Goal: Transaction & Acquisition: Book appointment/travel/reservation

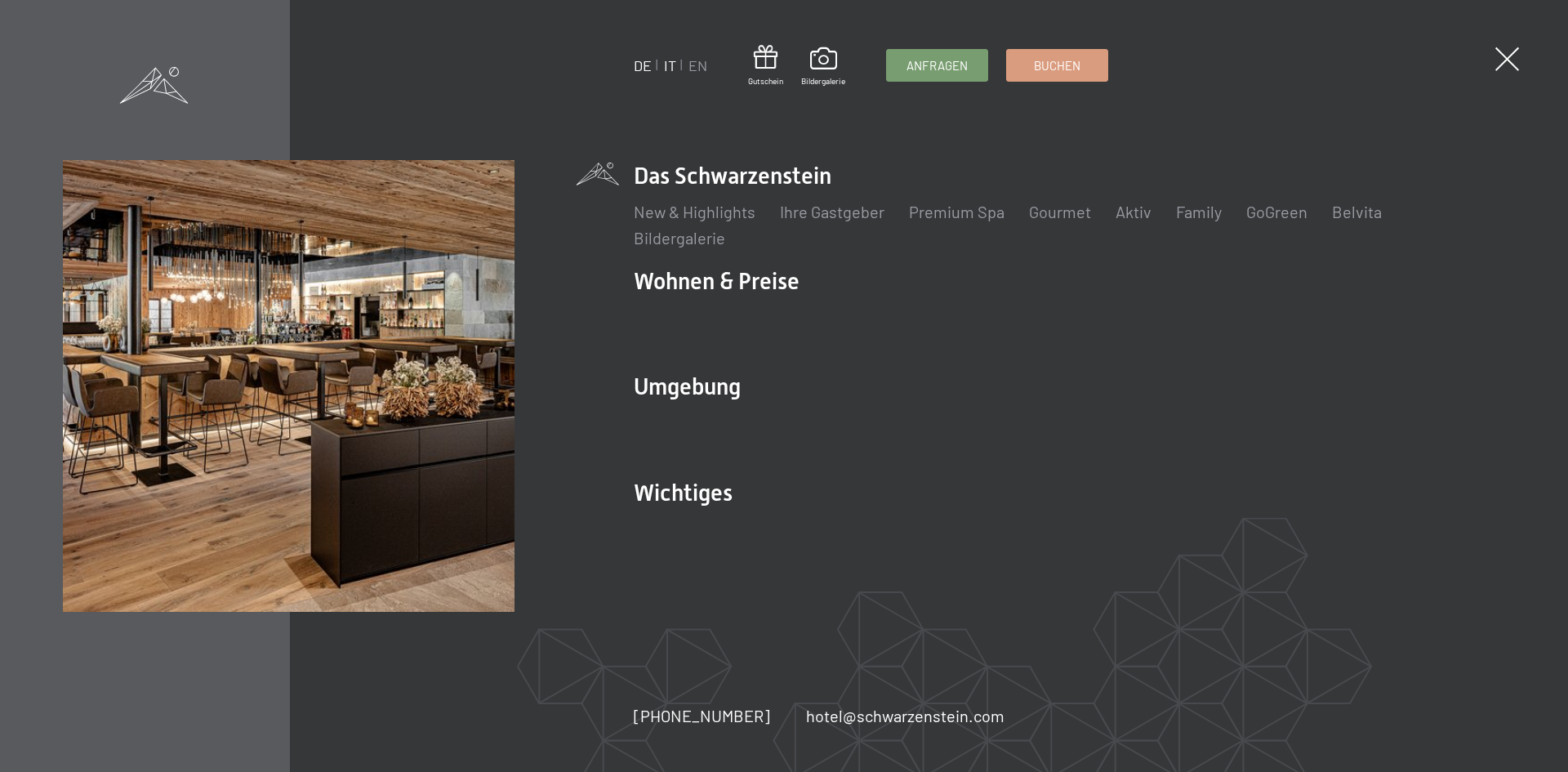
click at [670, 62] on link "IT" at bounding box center [670, 65] width 12 height 18
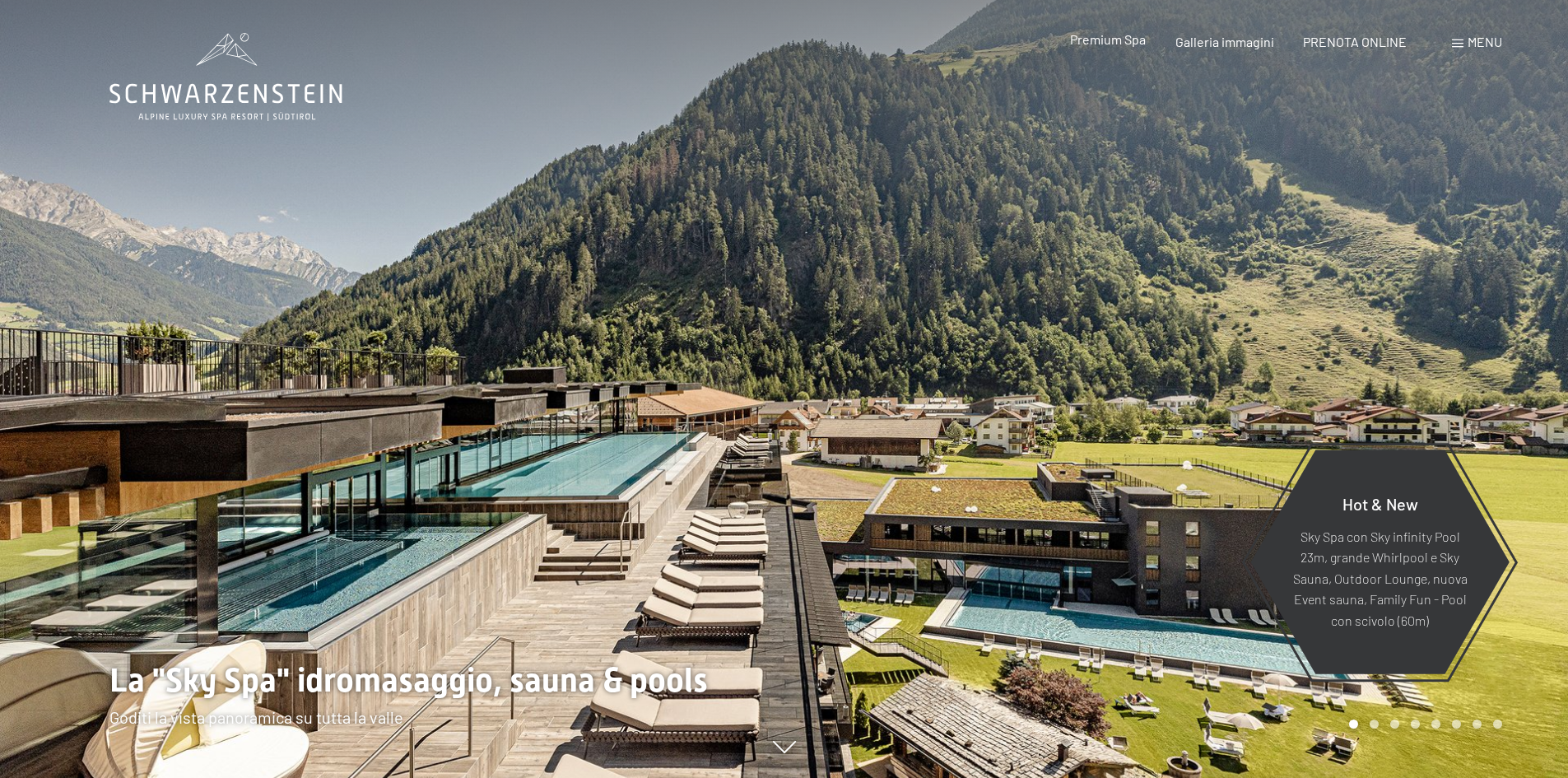
click at [1105, 42] on span "Premium Spa" at bounding box center [1108, 39] width 75 height 15
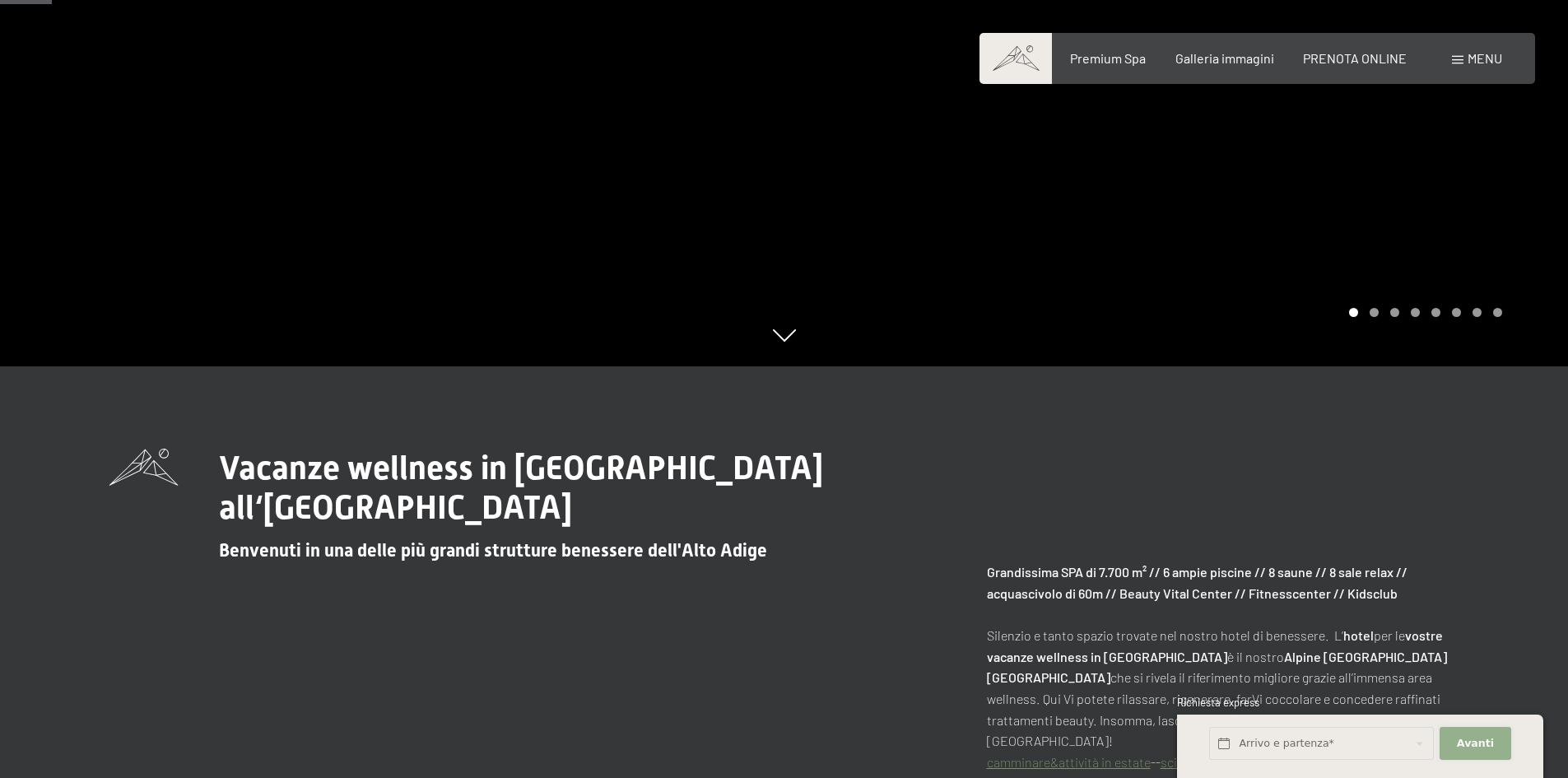
click at [1489, 744] on span "Avanti" at bounding box center [1475, 743] width 37 height 14
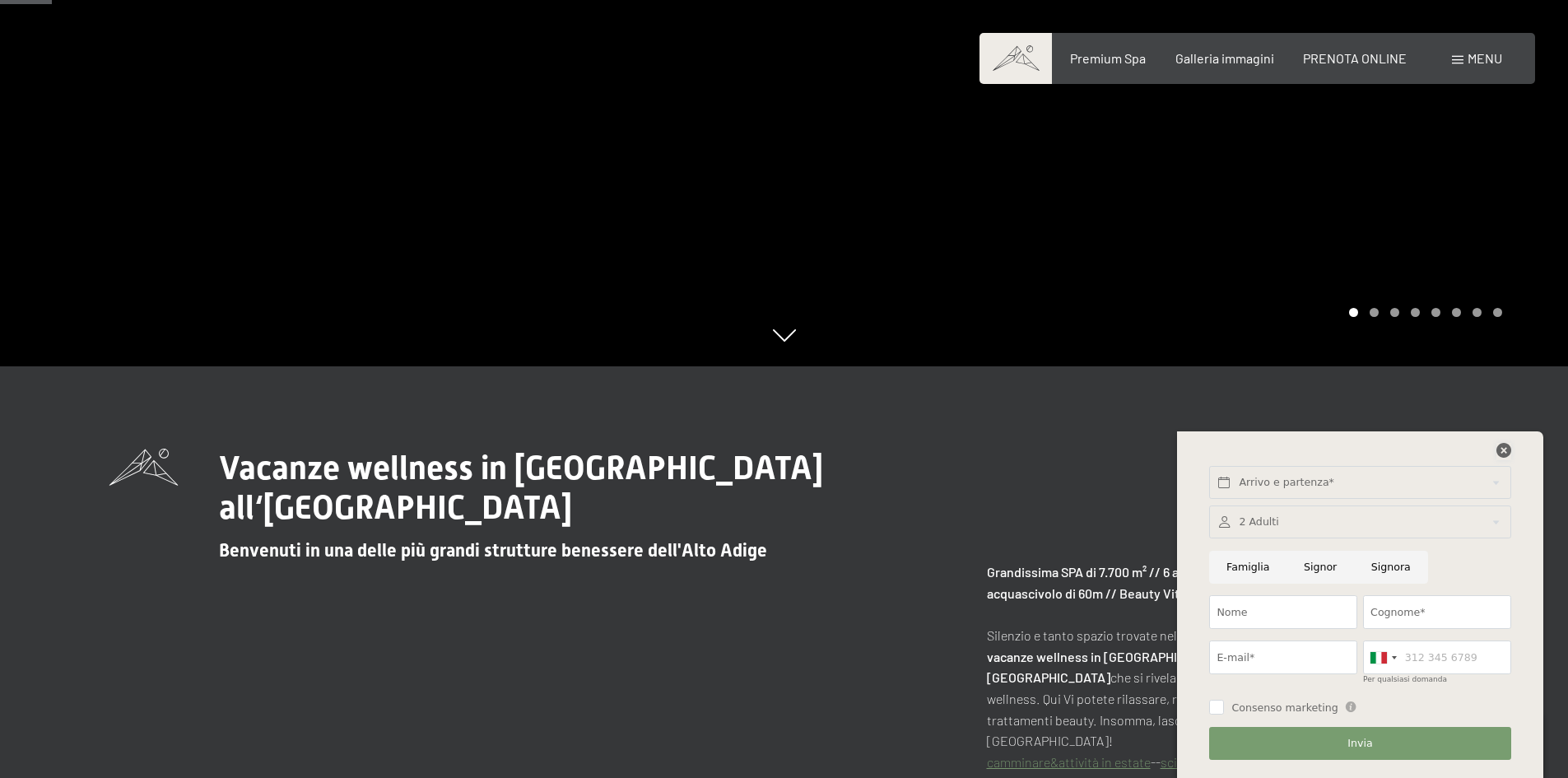
click at [1506, 452] on icon at bounding box center [1503, 449] width 14 height 14
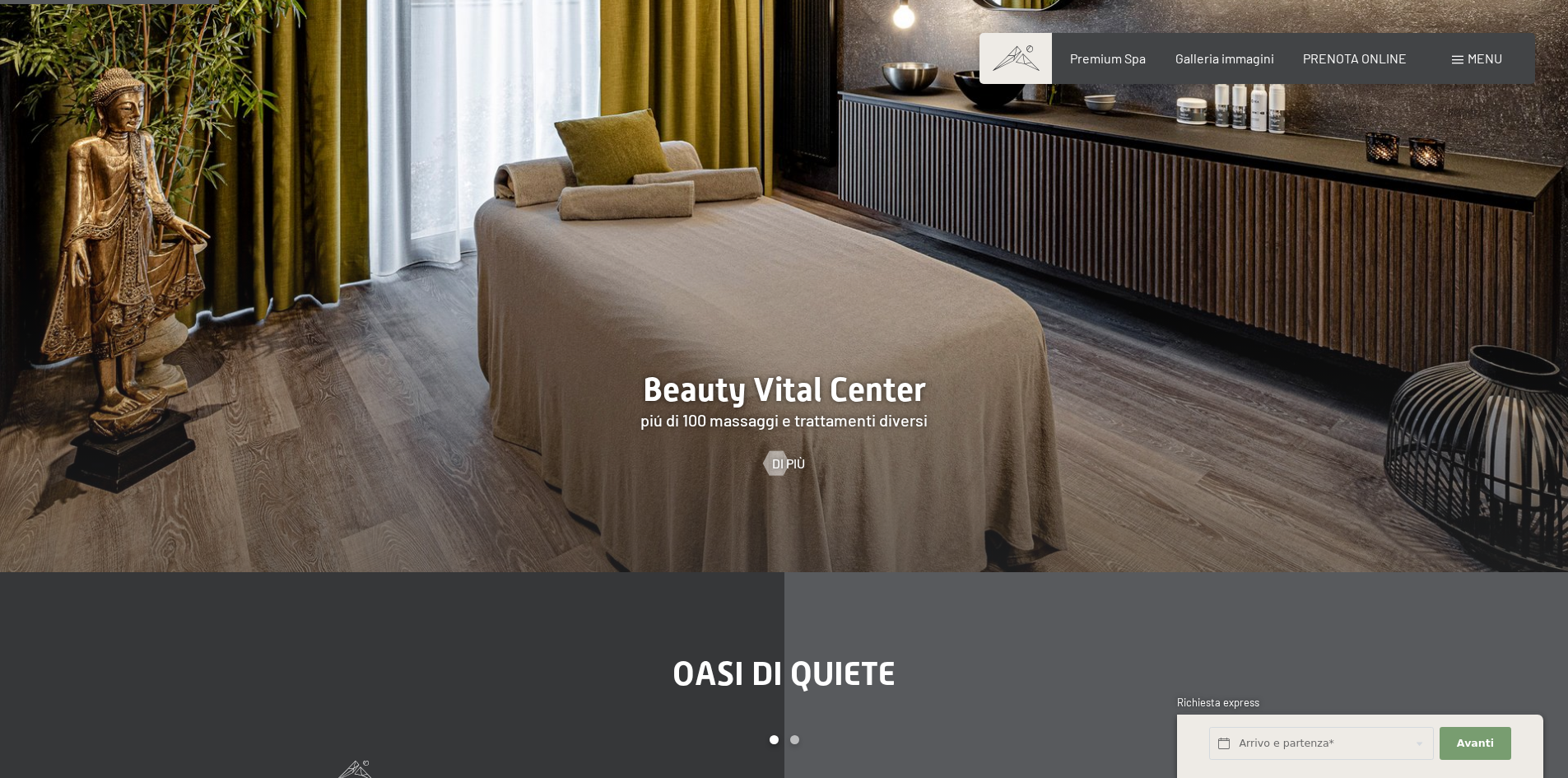
scroll to position [2142, 0]
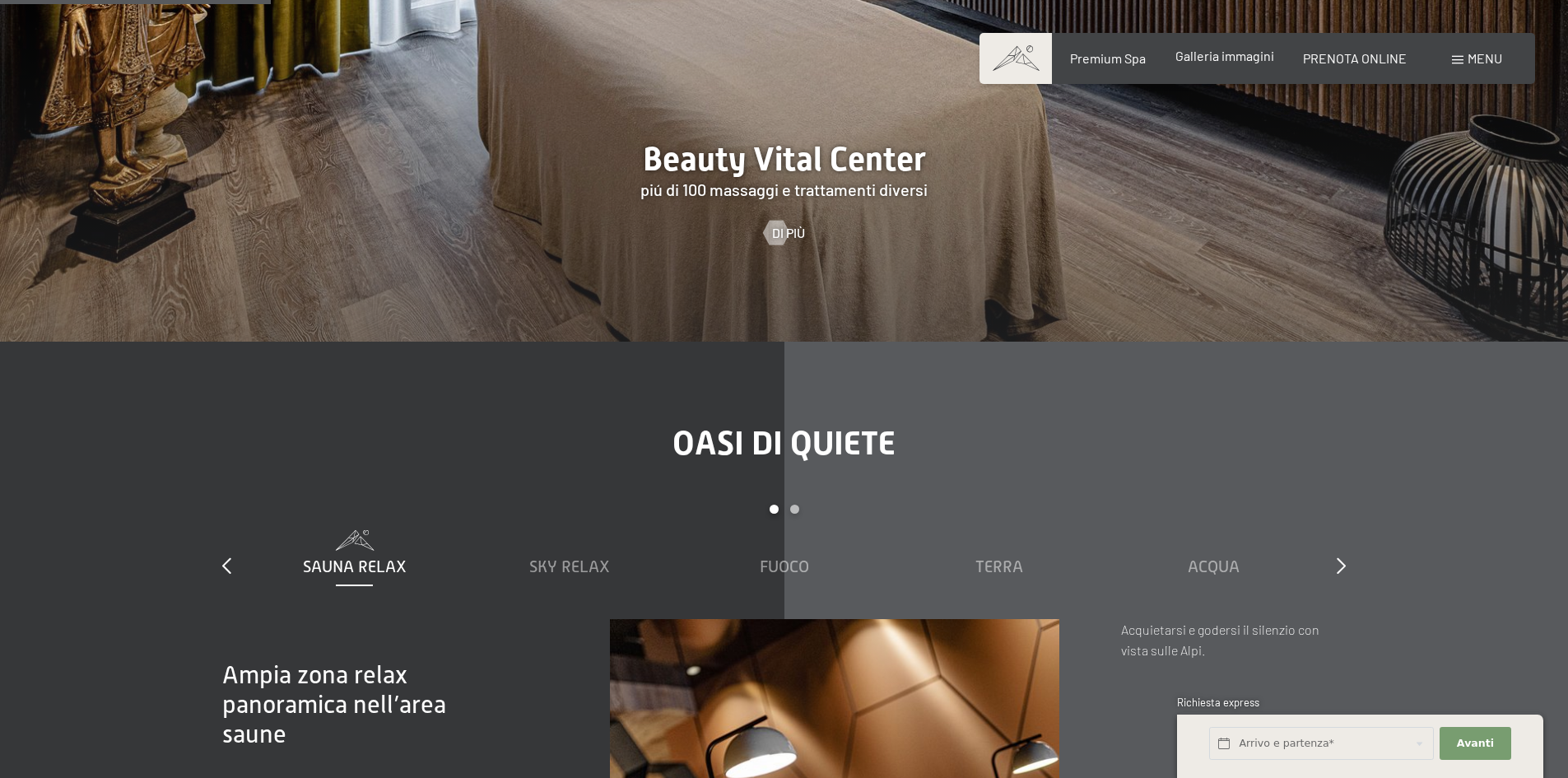
click at [1207, 51] on span "Galleria immagini" at bounding box center [1225, 55] width 99 height 15
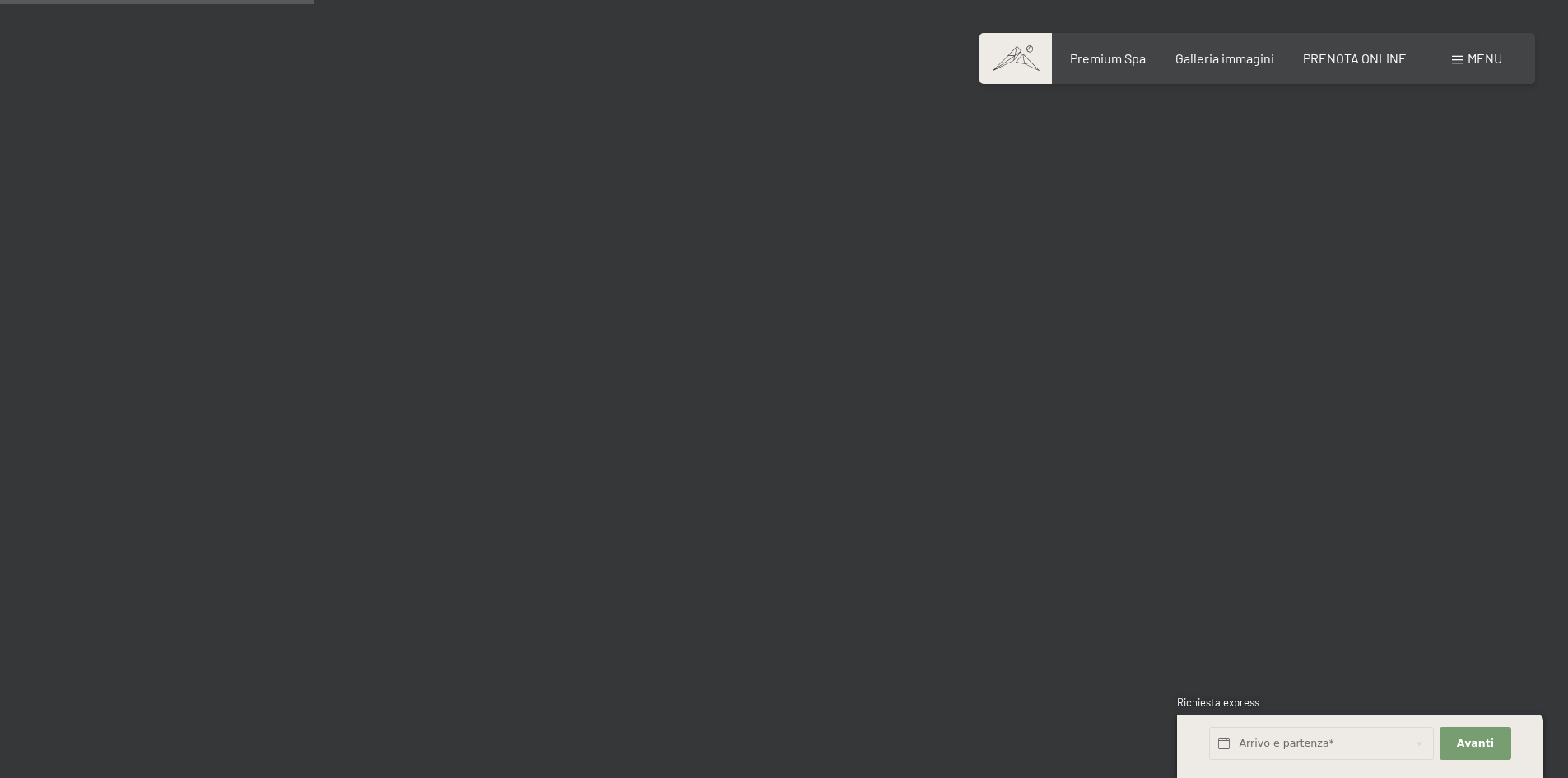
scroll to position [4530, 0]
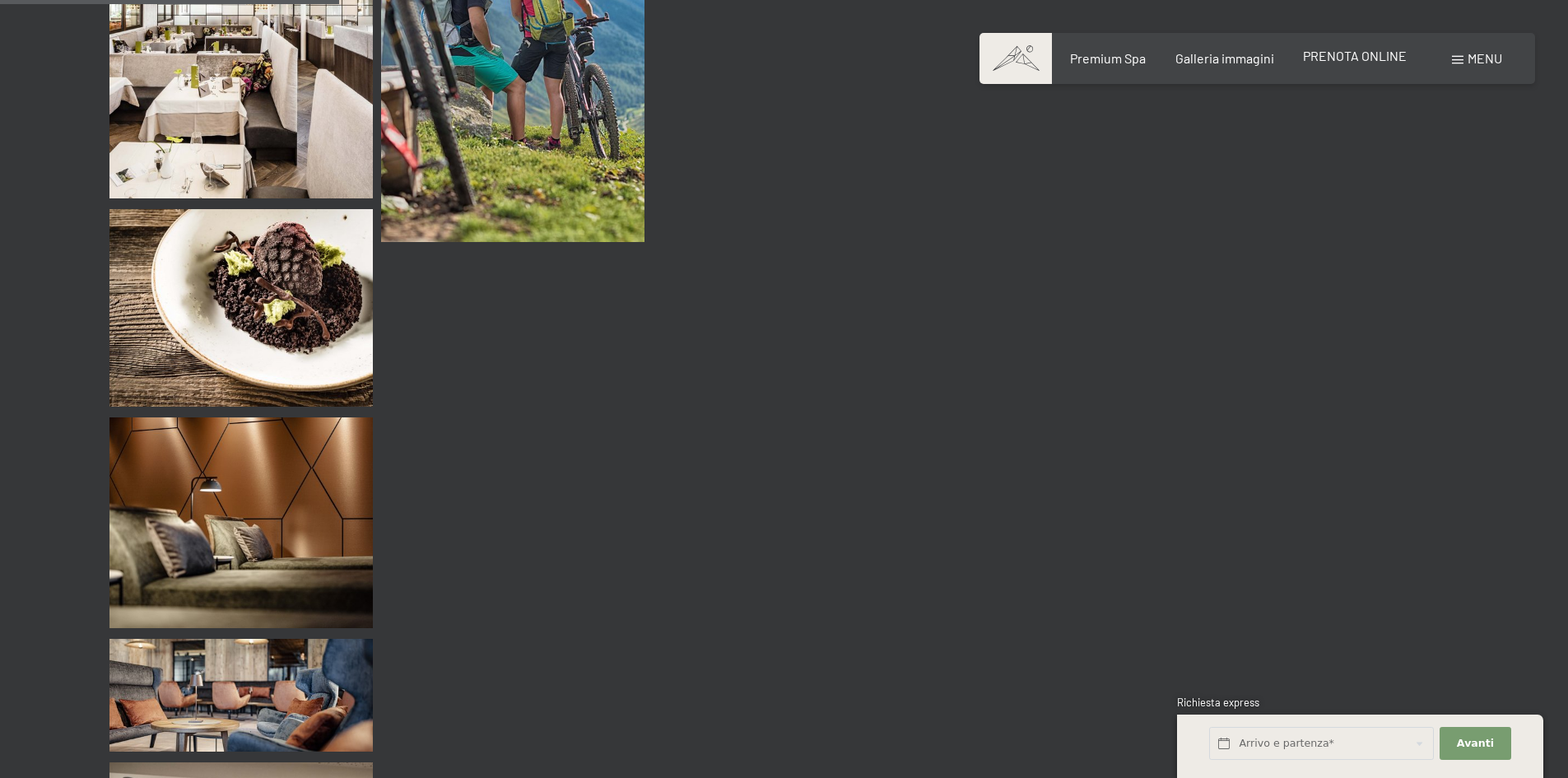
click at [1353, 54] on span "PRENOTA ONLINE" at bounding box center [1354, 55] width 103 height 15
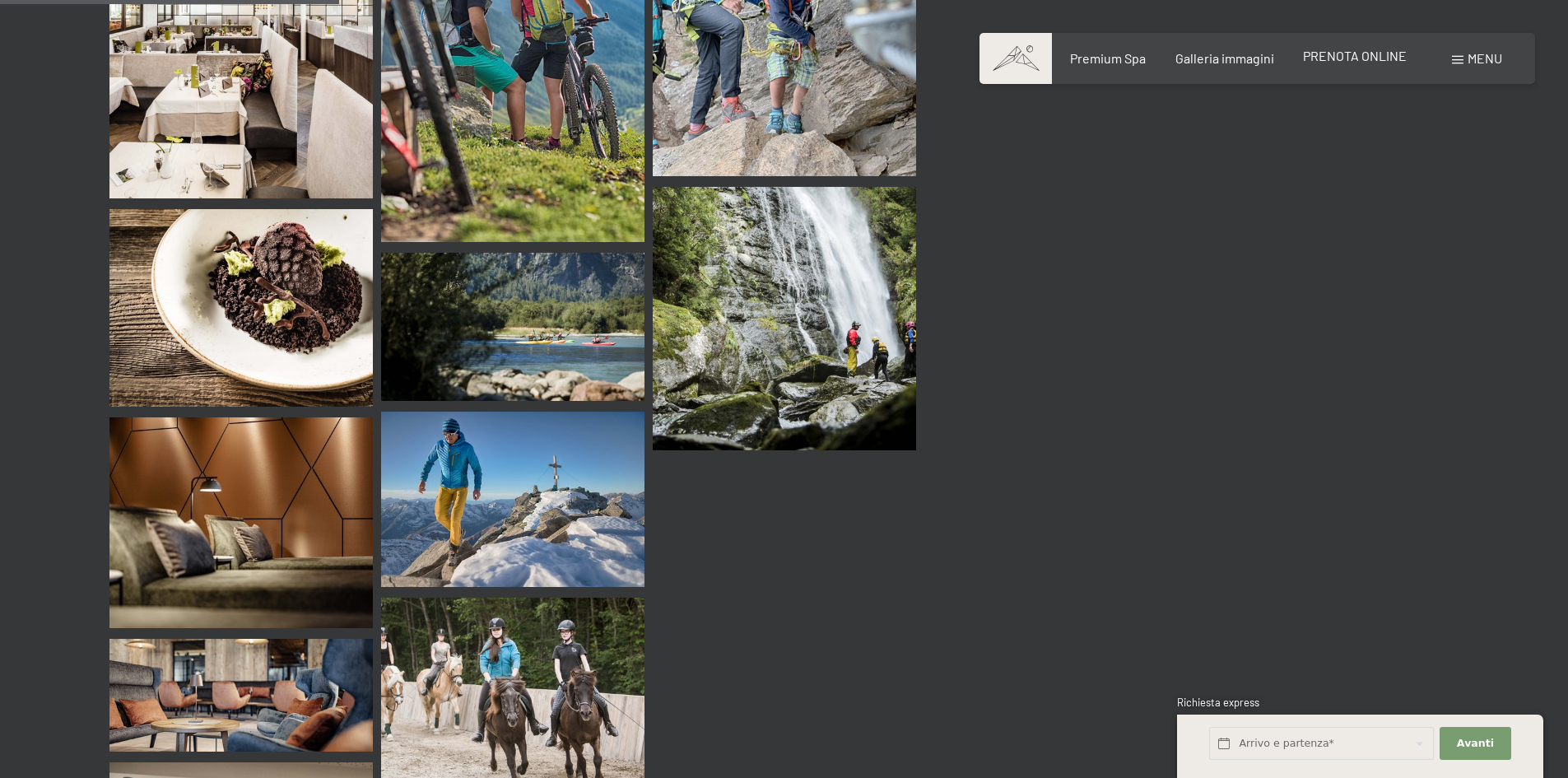
click at [1351, 58] on span "PRENOTA ONLINE" at bounding box center [1354, 55] width 103 height 15
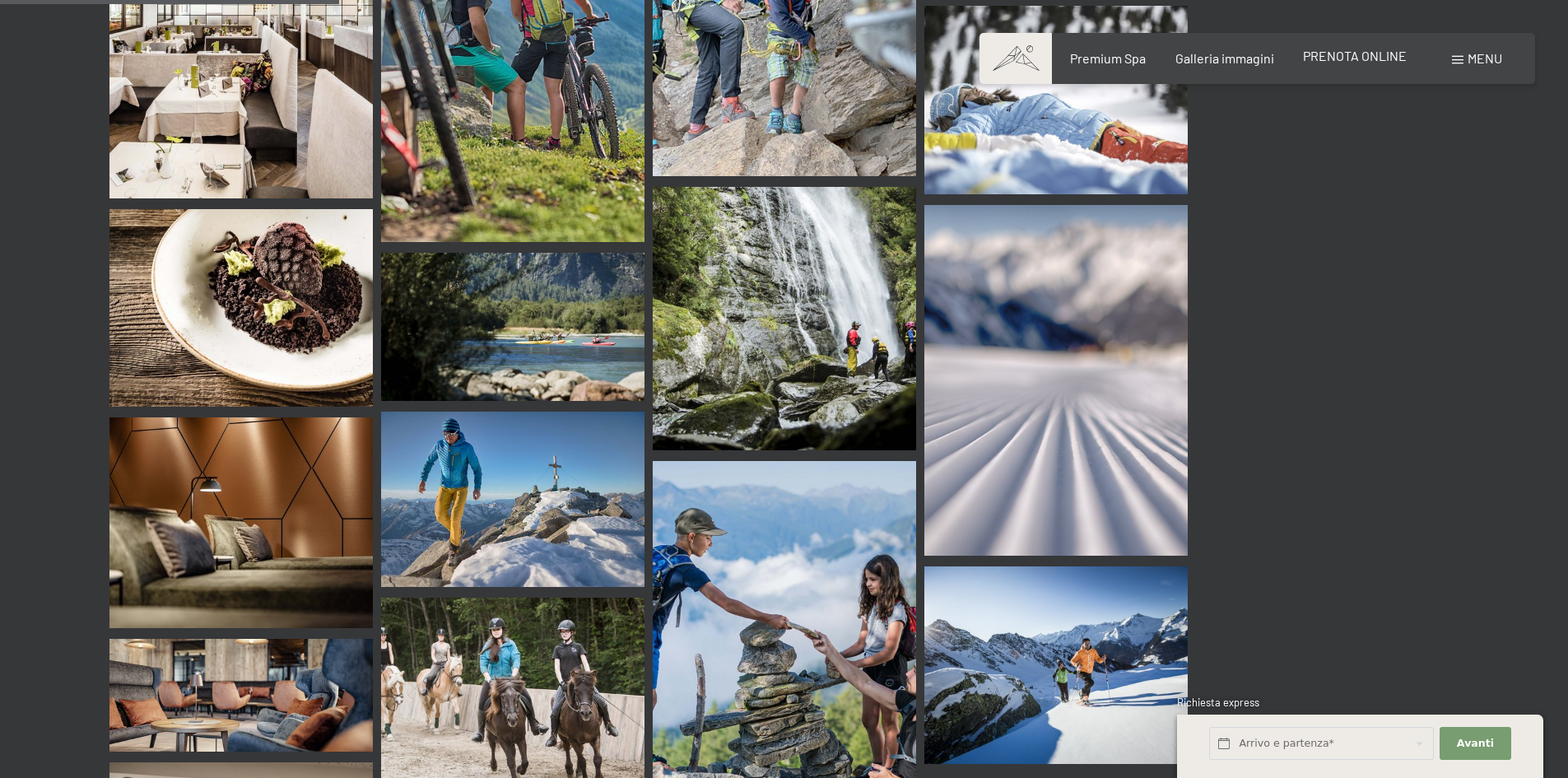
click at [1351, 58] on span "PRENOTA ONLINE" at bounding box center [1354, 55] width 103 height 15
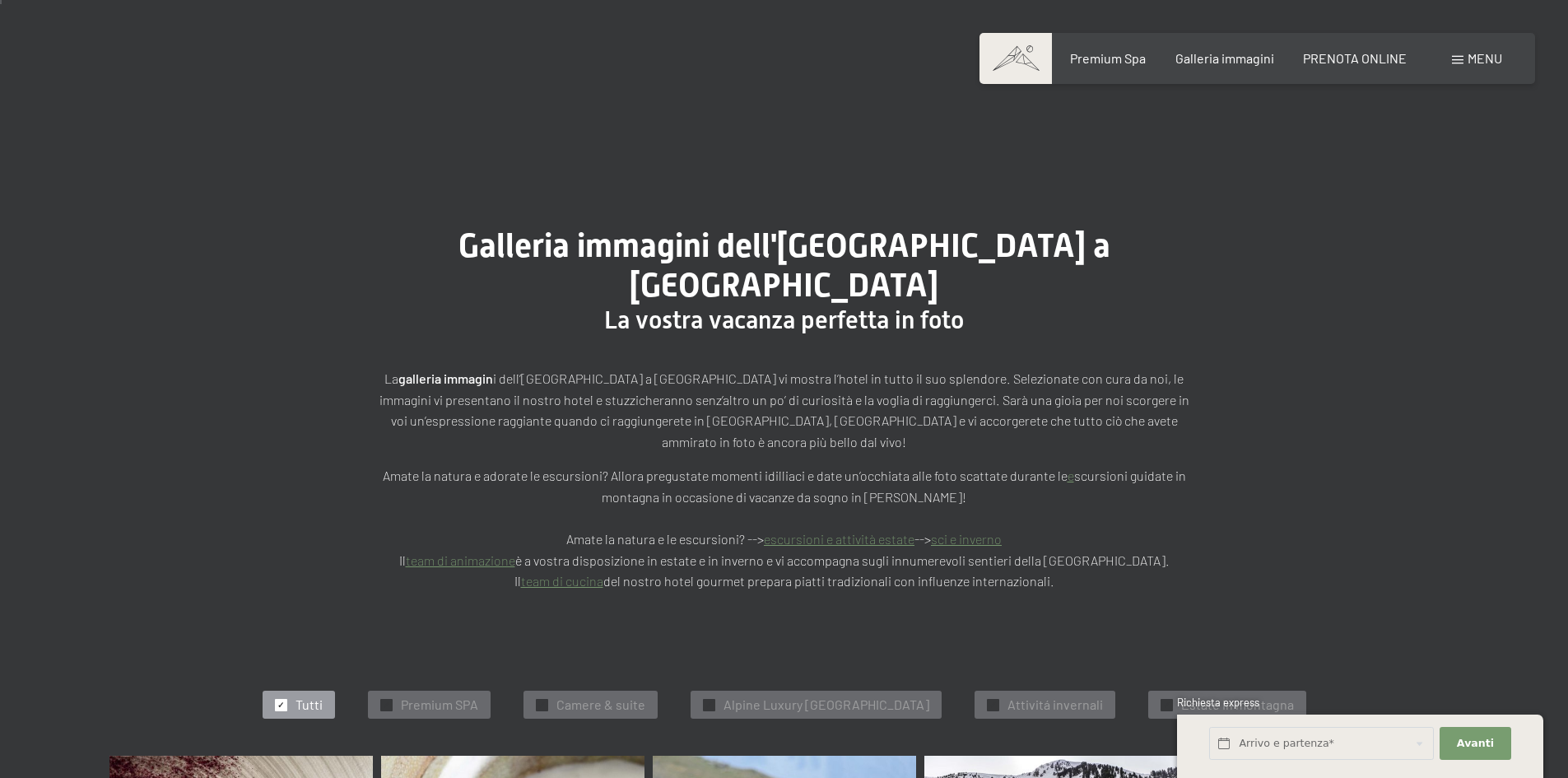
scroll to position [247, 0]
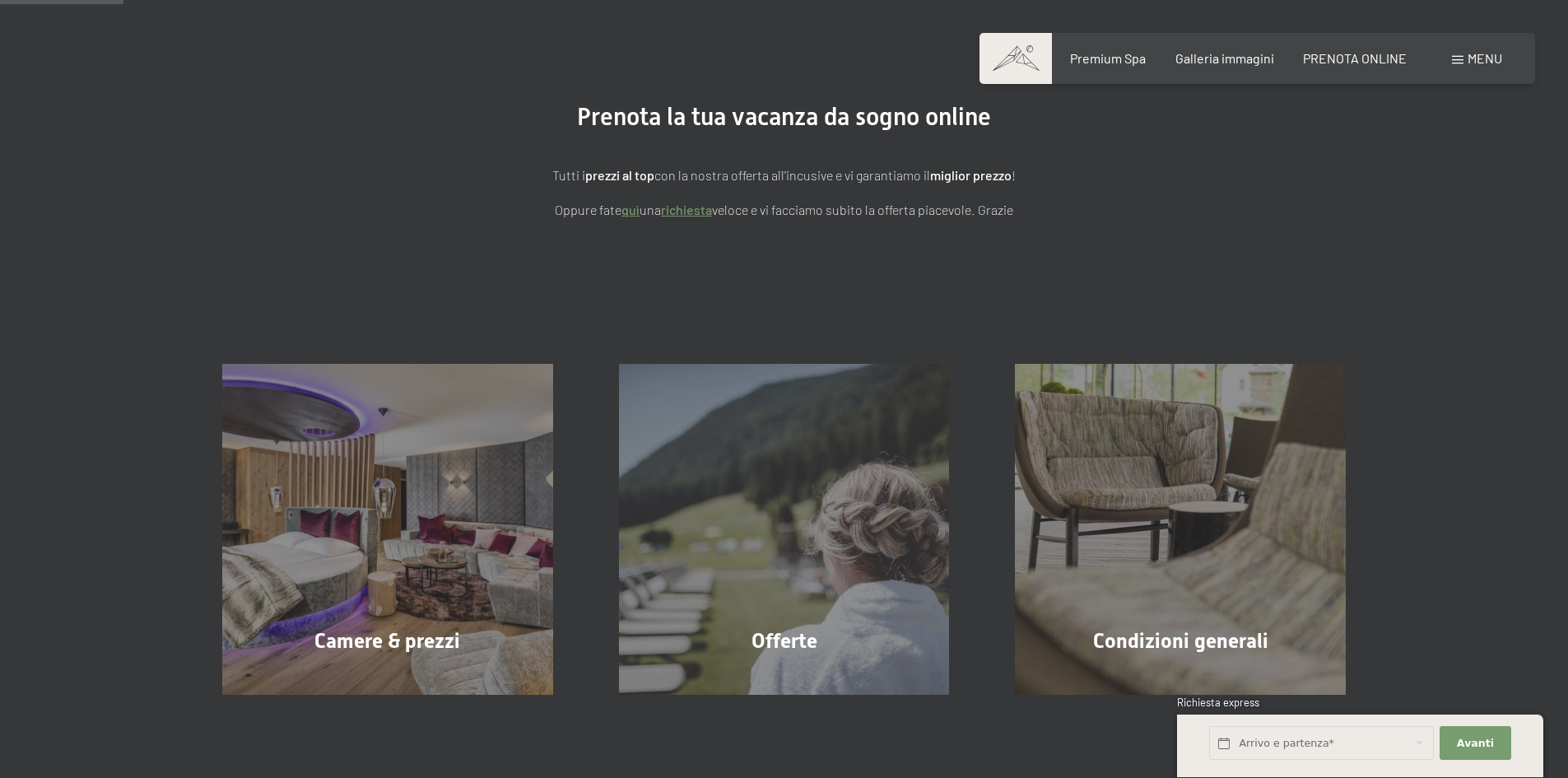
scroll to position [330, 0]
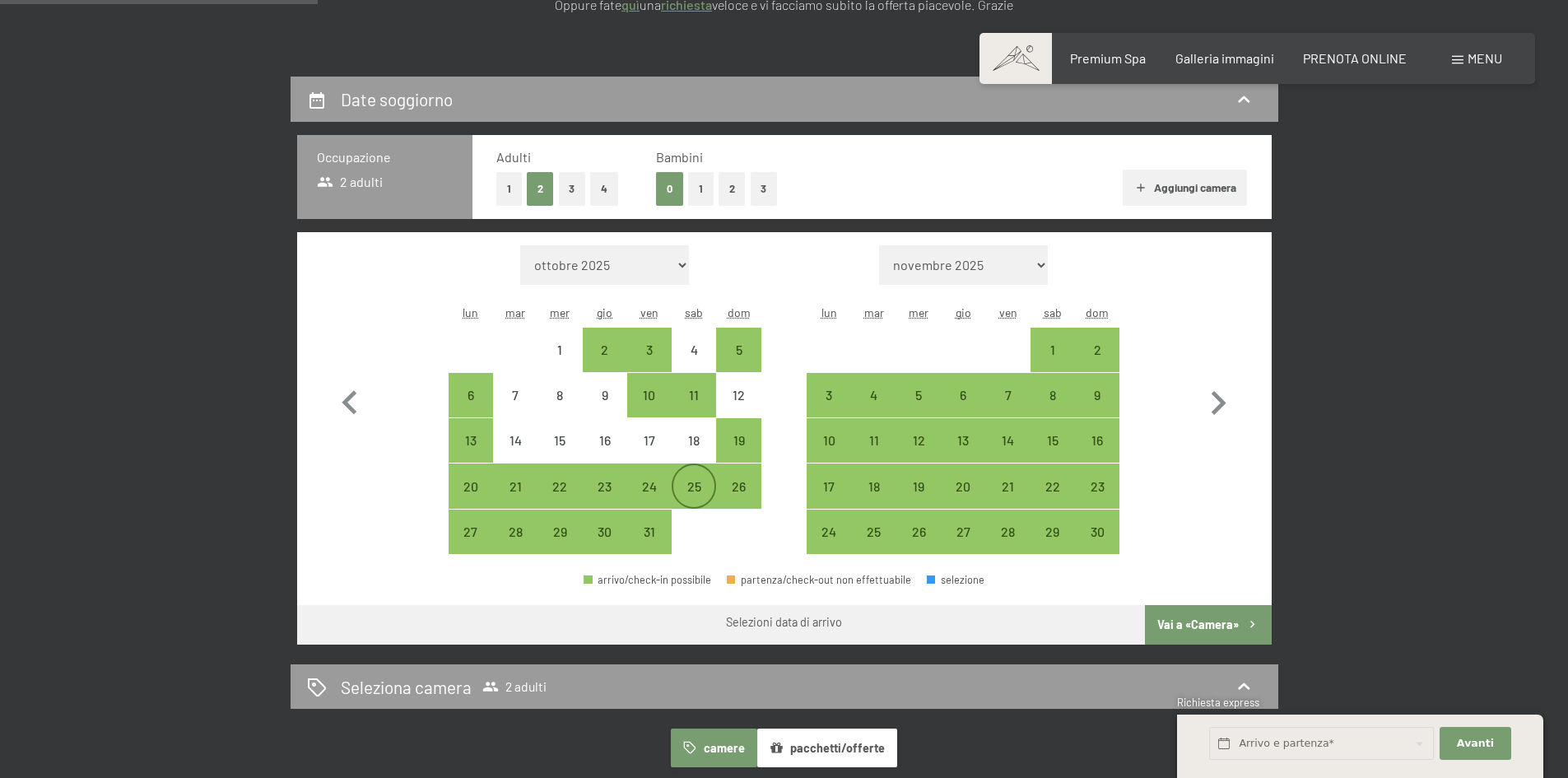
click at [695, 482] on div "25" at bounding box center [694, 501] width 42 height 42
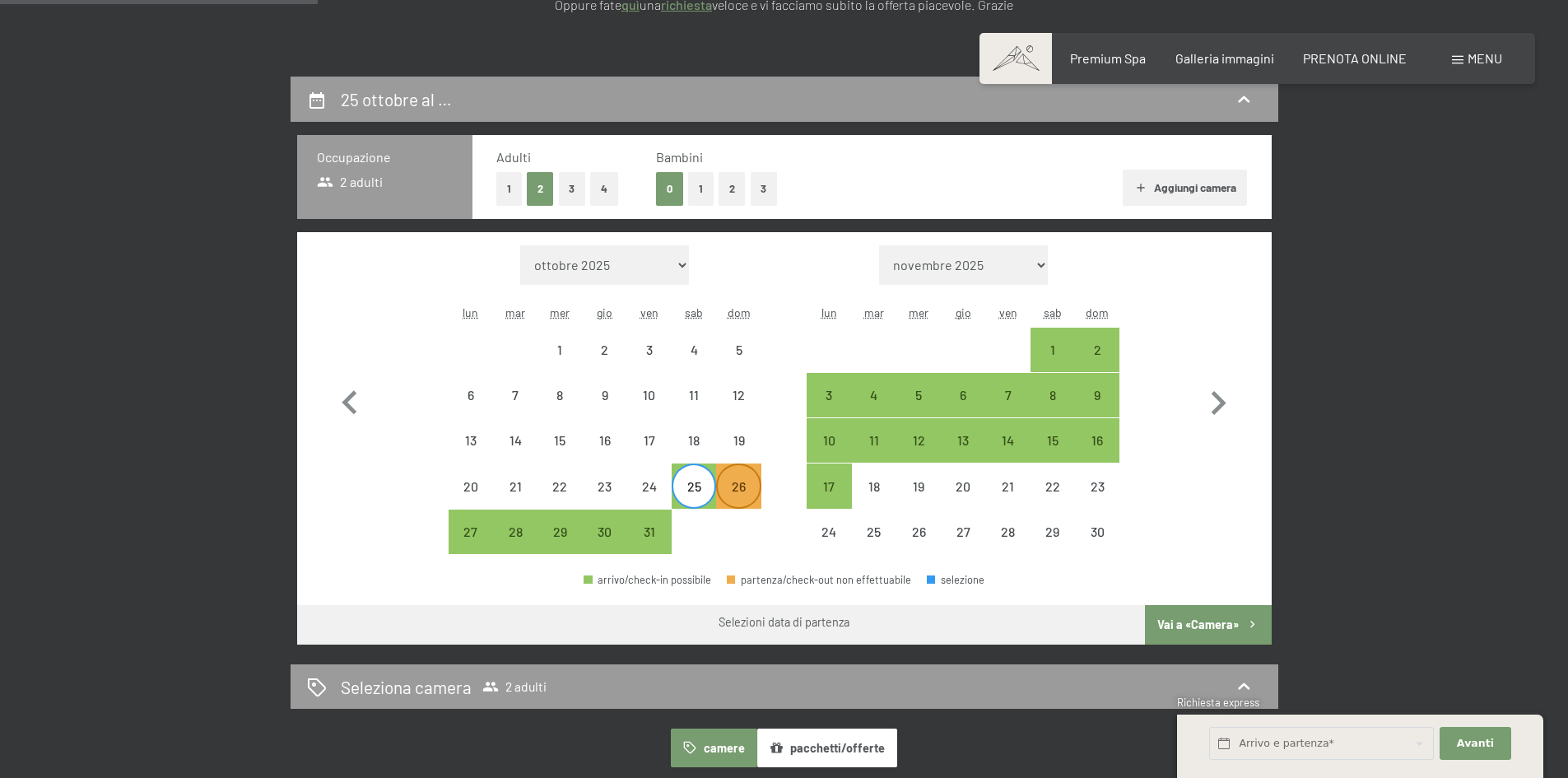
click at [740, 487] on div "26" at bounding box center [738, 501] width 42 height 42
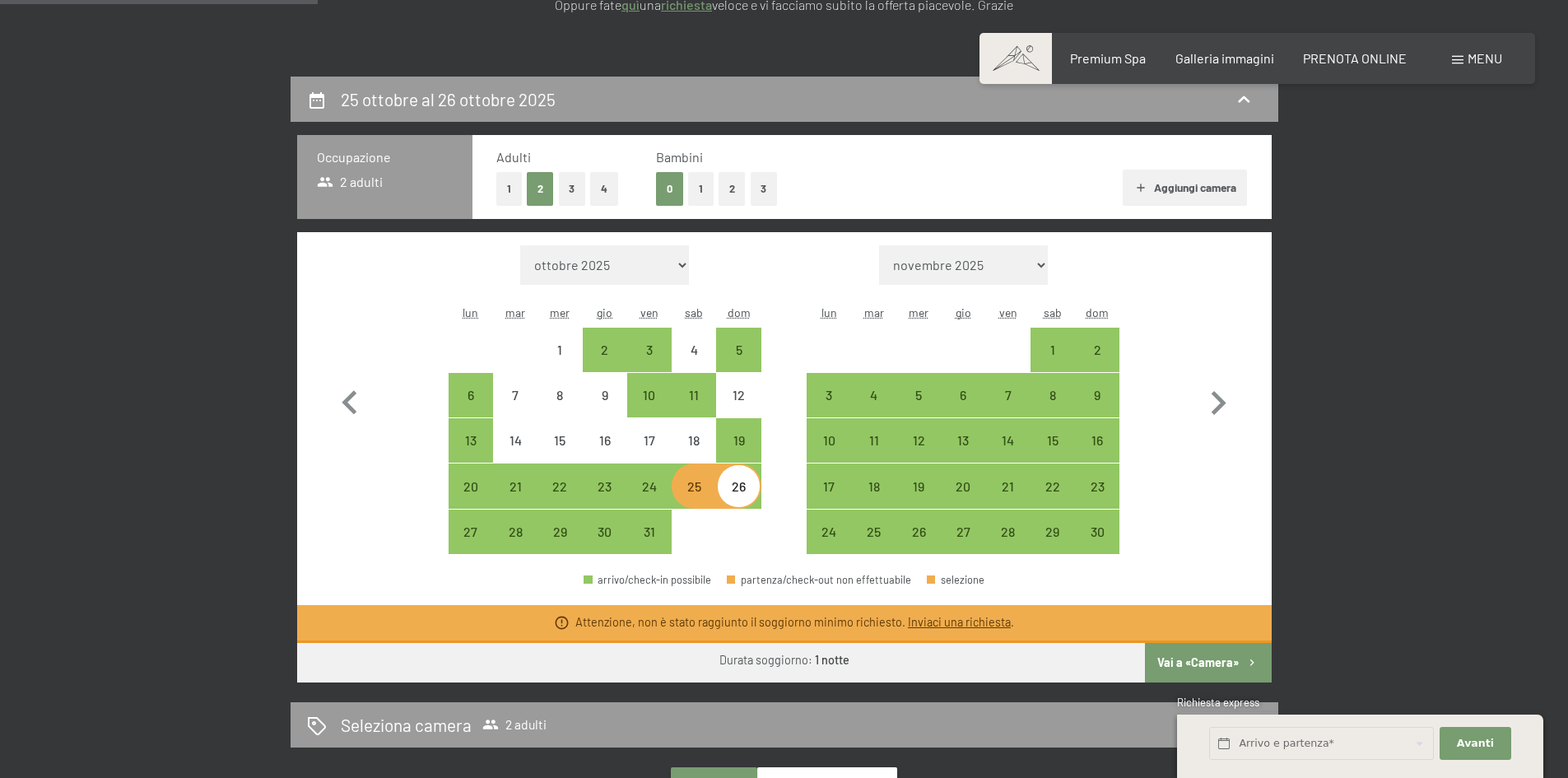
click at [696, 493] on div "25" at bounding box center [694, 501] width 42 height 42
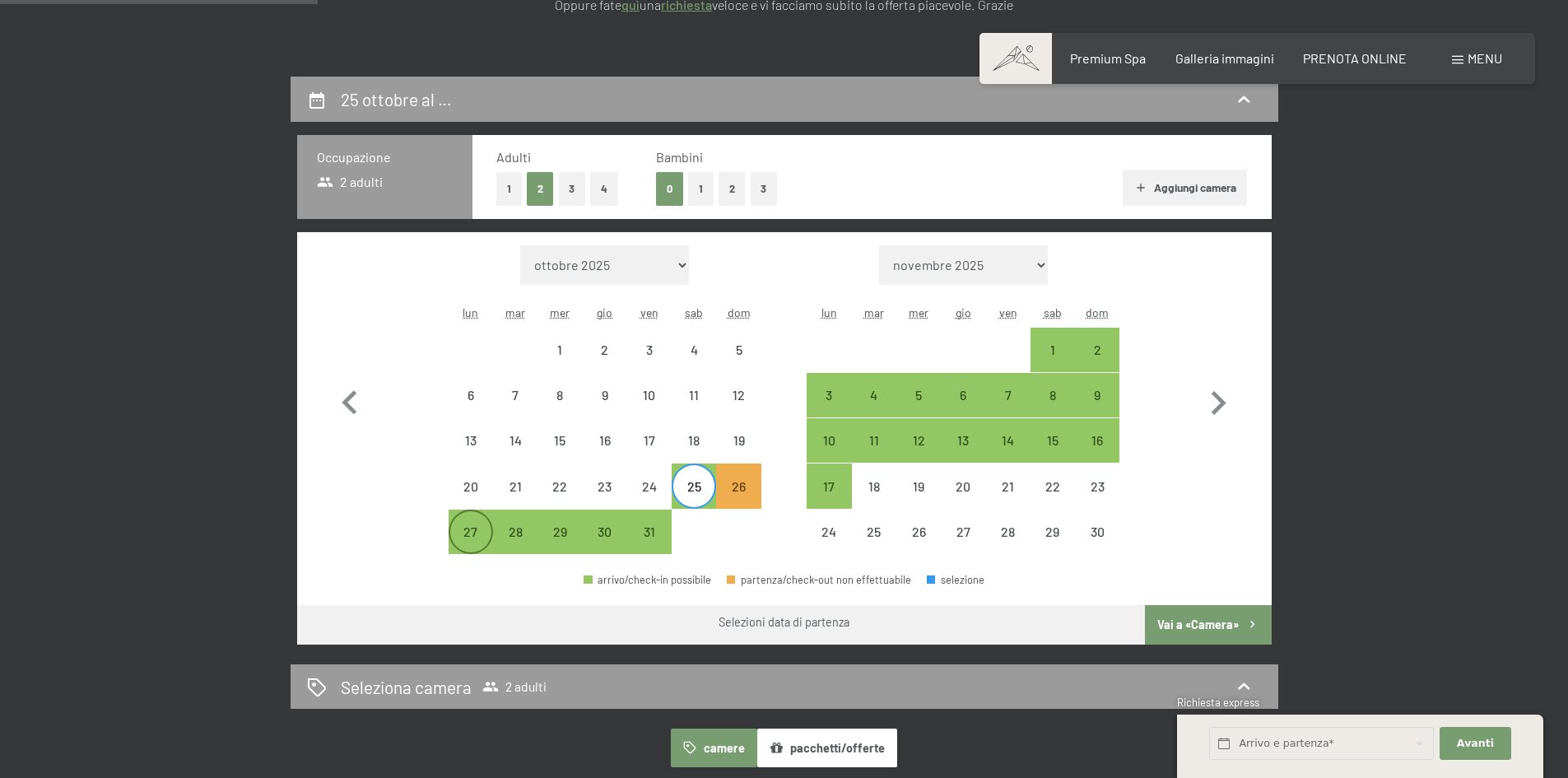
click at [465, 533] on div "27" at bounding box center [470, 546] width 42 height 42
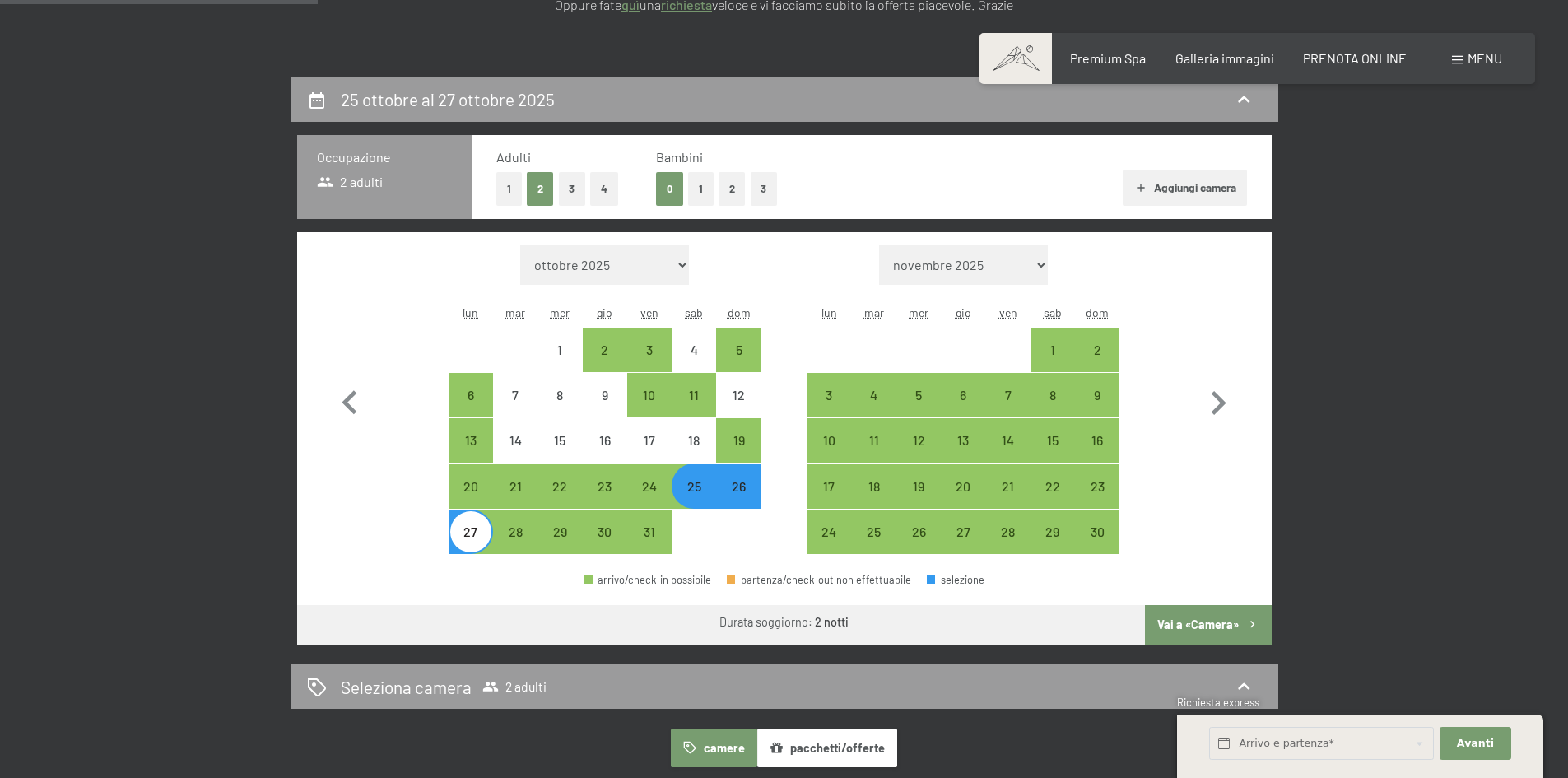
click at [1214, 627] on button "Vai a «Camera»" at bounding box center [1208, 624] width 126 height 40
